Goal: Task Accomplishment & Management: Manage account settings

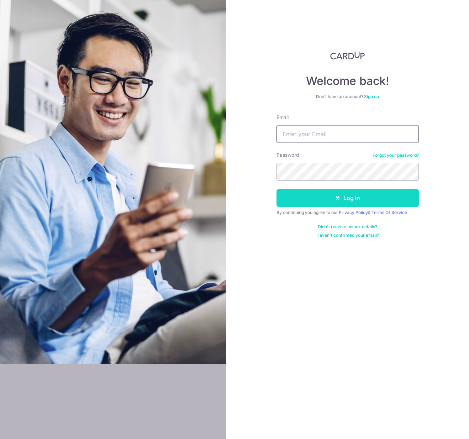
type input "[EMAIL_ADDRESS][DOMAIN_NAME]"
click at [342, 203] on button "Log in" at bounding box center [347, 198] width 142 height 18
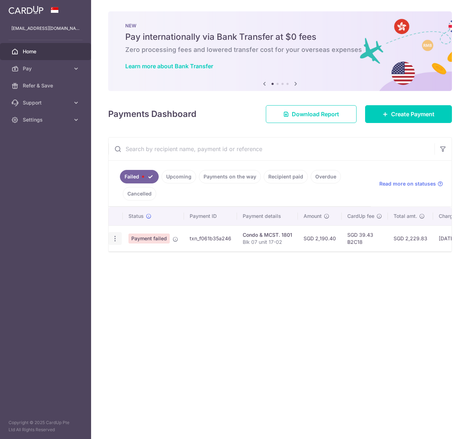
click at [116, 240] on icon "button" at bounding box center [114, 238] width 7 height 7
click at [156, 256] on span "Update payment" at bounding box center [153, 258] width 48 height 9
radio input "true"
type input "2,190.40"
type input "Blk 07 unit 17-02"
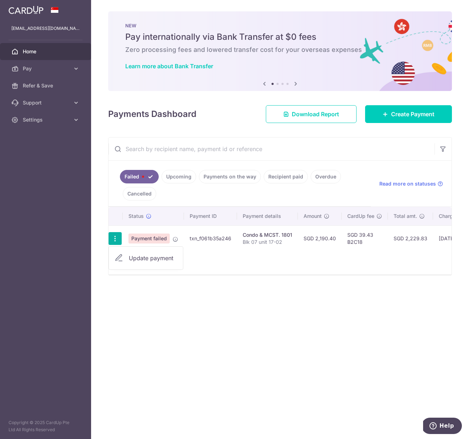
type input "B2C18"
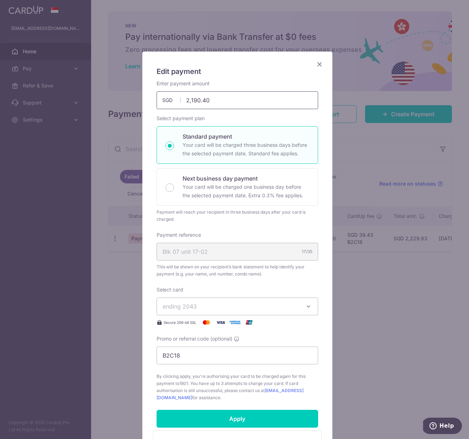
click at [232, 103] on input "2,190.40" at bounding box center [236, 100] width 161 height 18
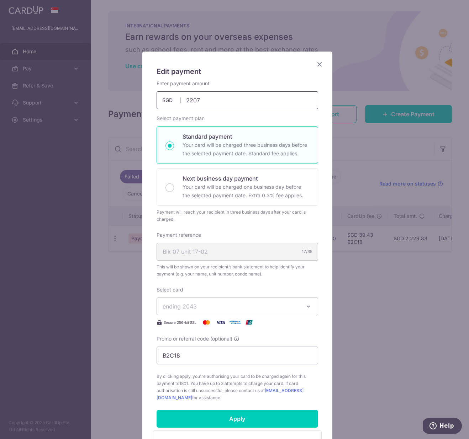
scroll to position [136, 0]
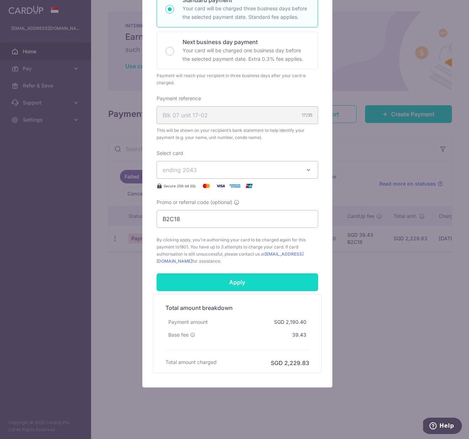
type input "2,207.00"
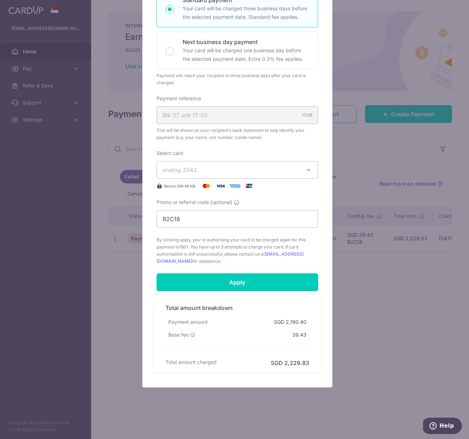
drag, startPoint x: 247, startPoint y: 287, endPoint x: 254, endPoint y: 288, distance: 6.8
click at [247, 287] on input "Apply" at bounding box center [236, 282] width 161 height 18
